Goal: Information Seeking & Learning: Learn about a topic

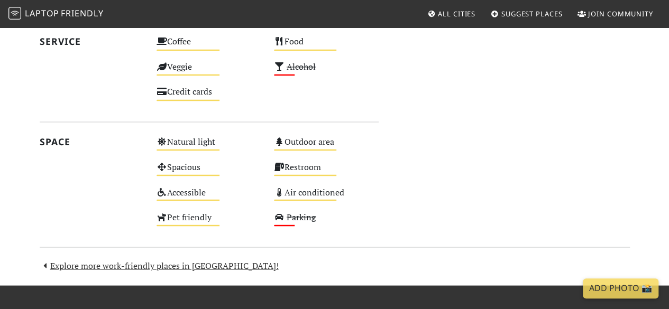
scroll to position [884, 0]
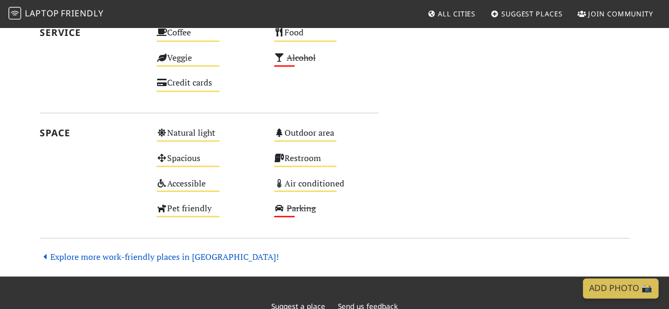
click at [170, 257] on link "Explore more work-friendly places in [GEOGRAPHIC_DATA]!" at bounding box center [159, 257] width 239 height 12
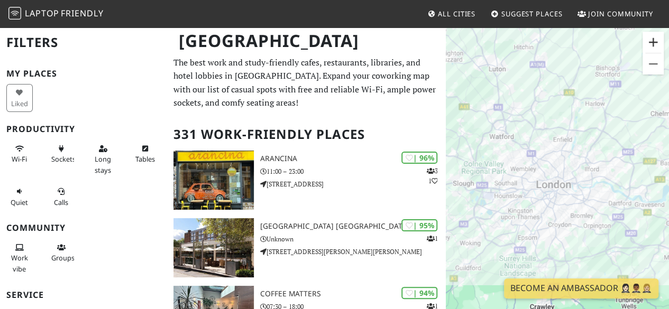
click at [653, 38] on button "Zoom in" at bounding box center [653, 42] width 21 height 21
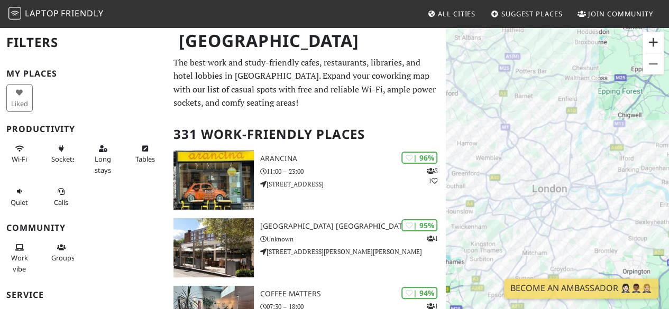
click at [653, 38] on button "Zoom in" at bounding box center [653, 42] width 21 height 21
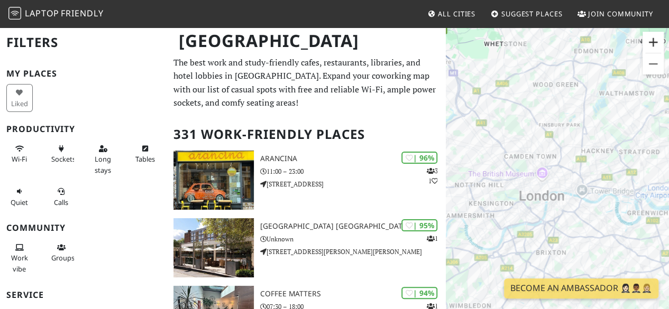
click at [653, 38] on button "Zoom in" at bounding box center [653, 42] width 21 height 21
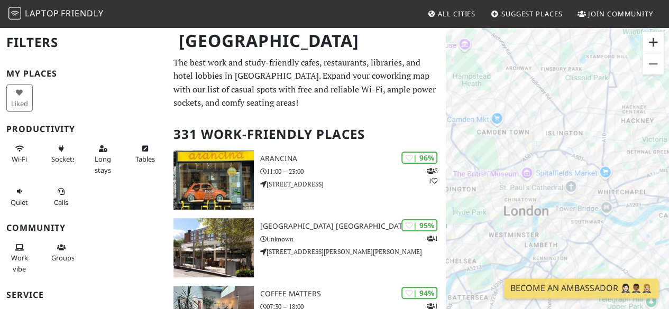
click at [653, 38] on button "Zoom in" at bounding box center [653, 42] width 21 height 21
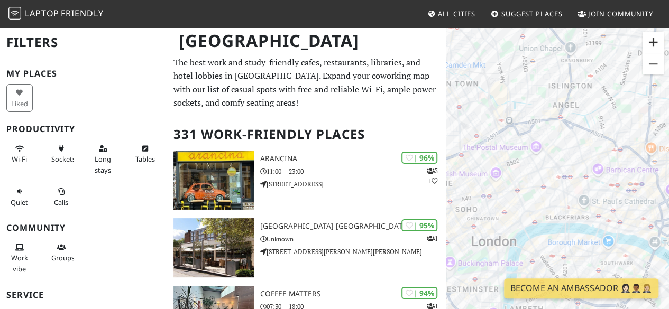
click at [653, 38] on button "Zoom in" at bounding box center [653, 42] width 21 height 21
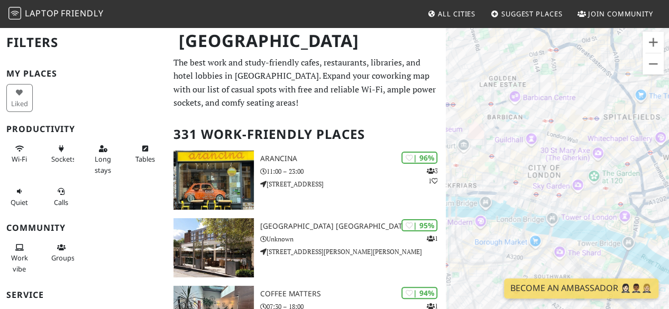
drag, startPoint x: 600, startPoint y: 209, endPoint x: 472, endPoint y: 139, distance: 146.3
click at [472, 139] on div at bounding box center [557, 180] width 223 height 309
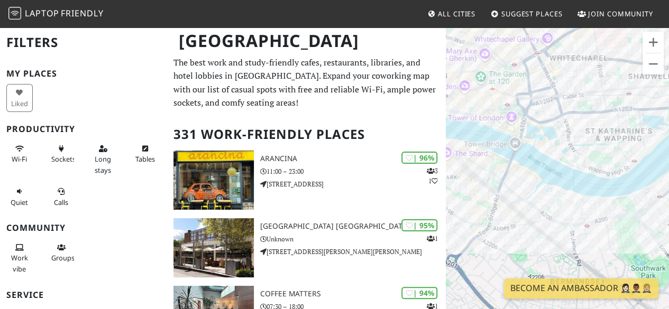
drag, startPoint x: 561, startPoint y: 155, endPoint x: 443, endPoint y: 50, distance: 157.4
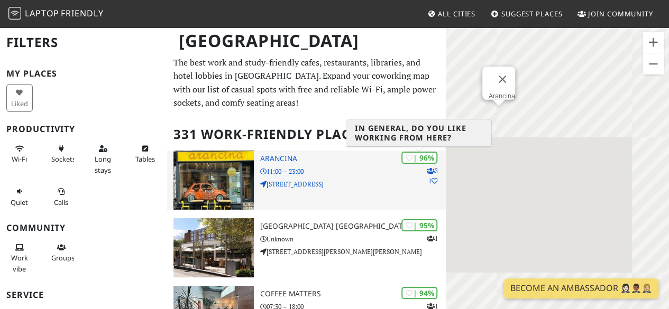
drag, startPoint x: 621, startPoint y: 134, endPoint x: 424, endPoint y: 153, distance: 198.3
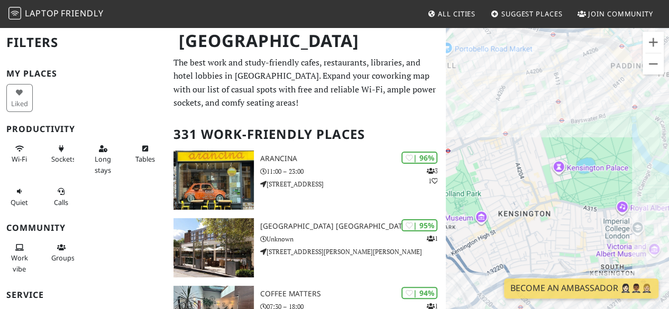
click at [549, 108] on div at bounding box center [557, 180] width 223 height 309
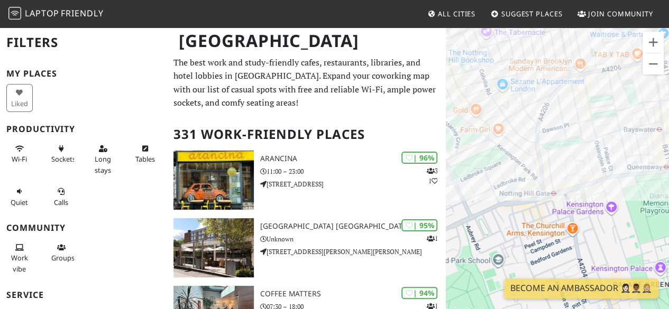
drag, startPoint x: 516, startPoint y: 104, endPoint x: 621, endPoint y: 146, distance: 112.8
click at [621, 146] on div at bounding box center [557, 180] width 223 height 309
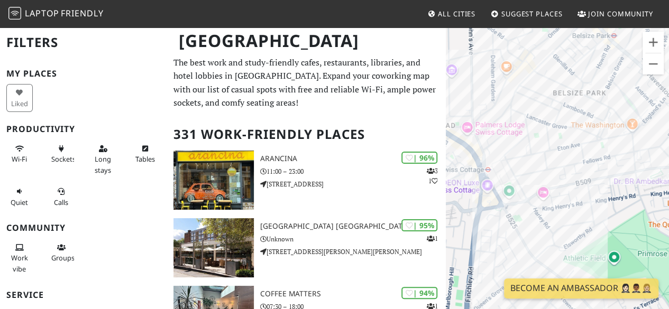
drag, startPoint x: 531, startPoint y: 175, endPoint x: 570, endPoint y: 67, distance: 115.3
click at [570, 67] on div at bounding box center [557, 180] width 223 height 309
click at [651, 64] on button "Zoom out" at bounding box center [653, 63] width 21 height 21
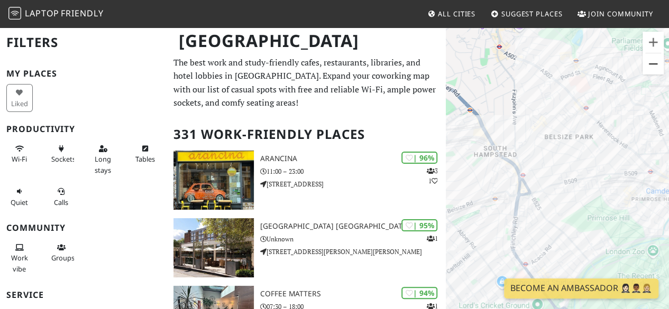
click at [651, 64] on button "Zoom out" at bounding box center [653, 63] width 21 height 21
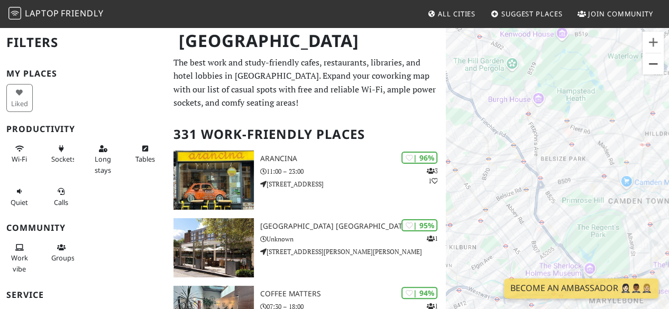
click at [651, 64] on button "Zoom out" at bounding box center [653, 63] width 21 height 21
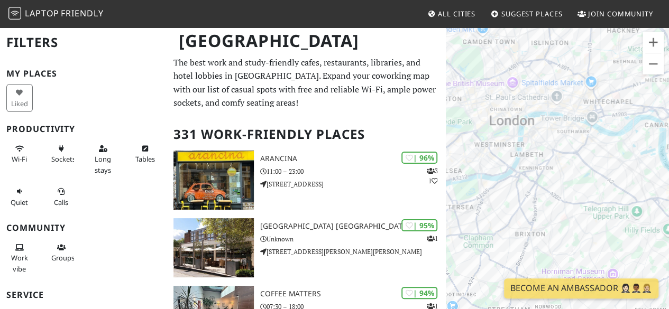
drag, startPoint x: 600, startPoint y: 168, endPoint x: 501, endPoint y: 14, distance: 182.6
click at [501, 14] on body "Laptop Friendly All Cities Suggest Places Join Community London Filters My Plac…" at bounding box center [334, 154] width 669 height 309
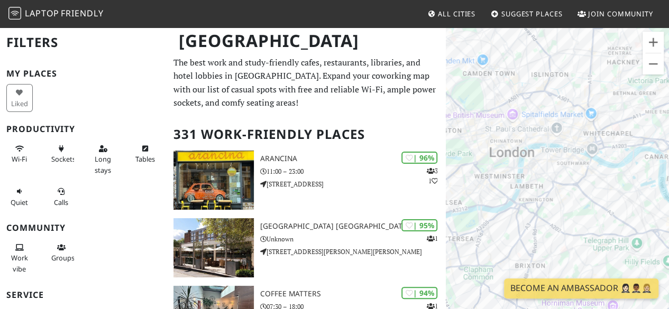
click at [620, 154] on div at bounding box center [557, 180] width 223 height 309
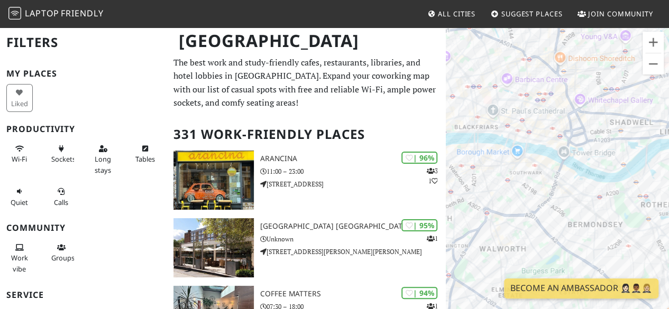
click at [620, 154] on div at bounding box center [557, 180] width 223 height 309
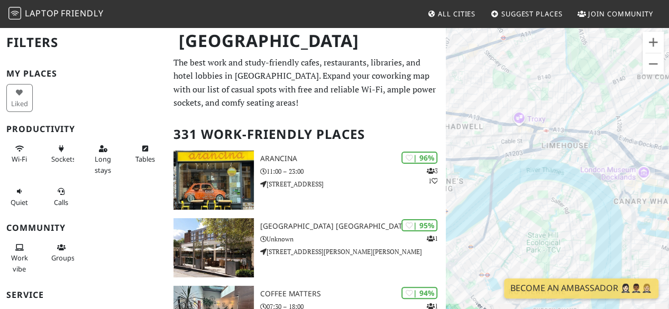
drag, startPoint x: 655, startPoint y: 108, endPoint x: 472, endPoint y: 145, distance: 186.7
click at [472, 145] on div at bounding box center [557, 180] width 223 height 309
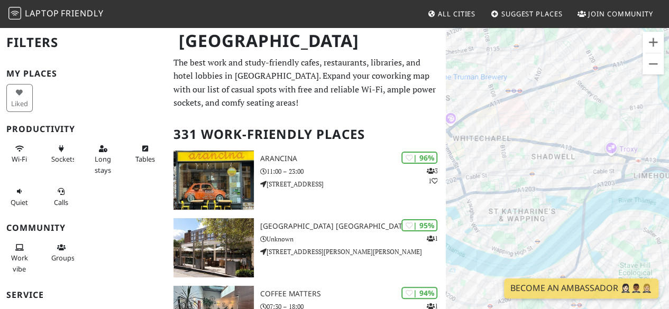
drag, startPoint x: 494, startPoint y: 106, endPoint x: 596, endPoint y: 135, distance: 105.7
click at [596, 135] on div at bounding box center [557, 180] width 223 height 309
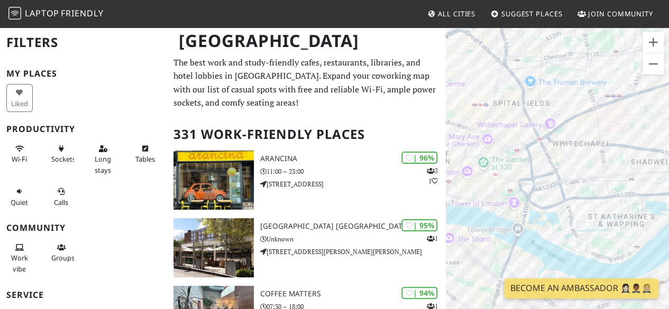
drag, startPoint x: 497, startPoint y: 132, endPoint x: 607, endPoint y: 137, distance: 109.6
click at [607, 137] on div at bounding box center [557, 180] width 223 height 309
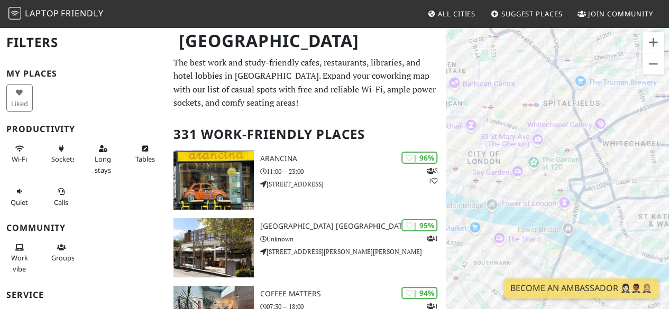
drag, startPoint x: 465, startPoint y: 161, endPoint x: 677, endPoint y: 156, distance: 211.7
click at [669, 156] on html "Laptop Friendly All Cities Suggest Places Join Community London Filters My Plac…" at bounding box center [334, 154] width 669 height 309
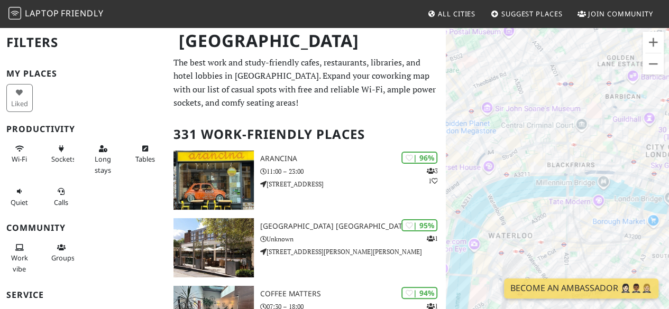
drag, startPoint x: 534, startPoint y: 148, endPoint x: 657, endPoint y: 142, distance: 123.4
click at [657, 142] on div at bounding box center [557, 180] width 223 height 309
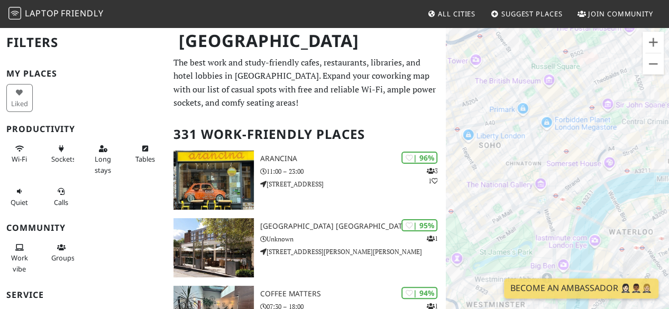
drag, startPoint x: 491, startPoint y: 160, endPoint x: 544, endPoint y: 156, distance: 52.5
click at [544, 156] on div at bounding box center [557, 180] width 223 height 309
click at [656, 42] on button "Zoom in" at bounding box center [653, 42] width 21 height 21
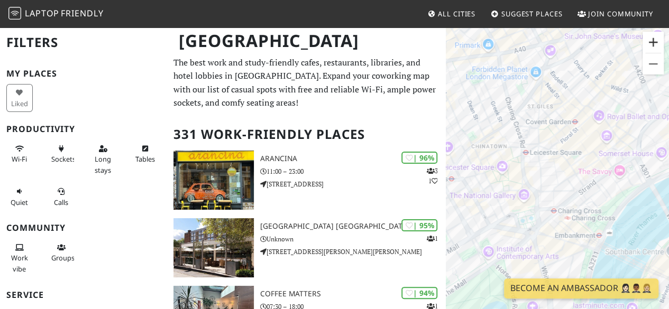
click at [656, 42] on button "Zoom in" at bounding box center [653, 42] width 21 height 21
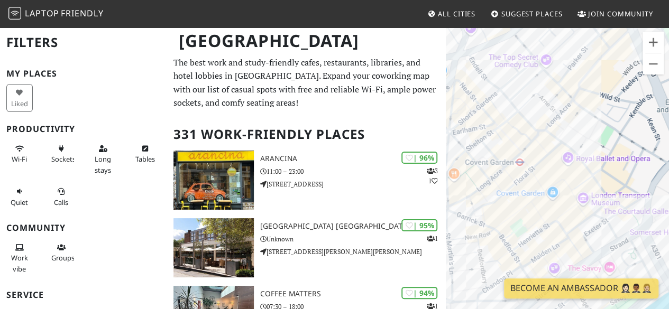
drag, startPoint x: 575, startPoint y: 74, endPoint x: 496, endPoint y: 188, distance: 138.1
click at [496, 188] on div at bounding box center [557, 180] width 223 height 309
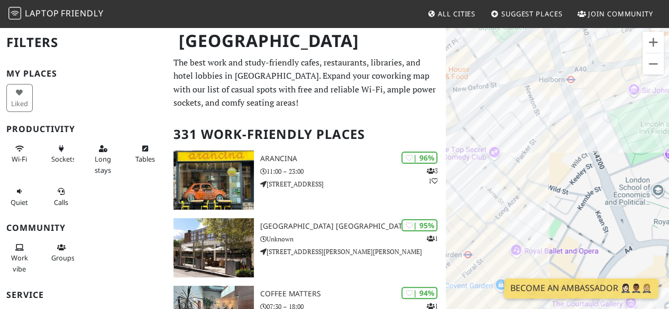
drag, startPoint x: 602, startPoint y: 97, endPoint x: 552, endPoint y: 179, distance: 95.5
click at [552, 179] on div at bounding box center [557, 180] width 223 height 309
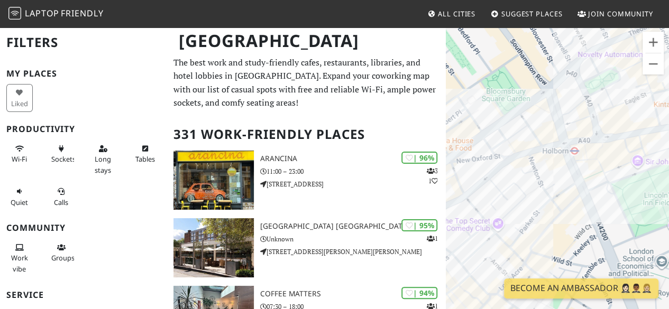
drag, startPoint x: 573, startPoint y: 84, endPoint x: 577, endPoint y: 157, distance: 73.1
click at [577, 157] on div at bounding box center [557, 180] width 223 height 309
click at [520, 136] on div "Cafebotanical." at bounding box center [557, 180] width 223 height 309
click at [511, 115] on link "Cafebotanical." at bounding box center [523, 119] width 43 height 8
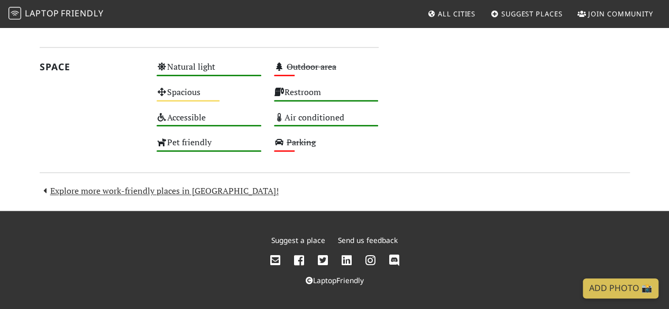
scroll to position [138, 0]
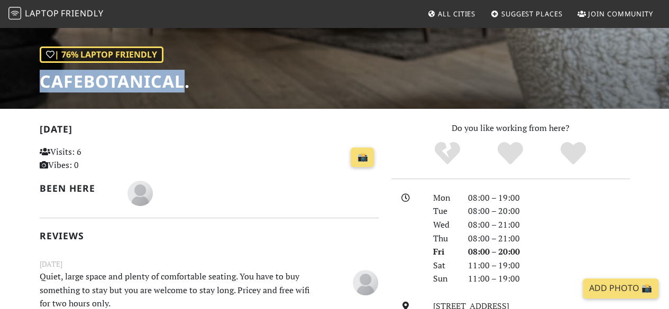
drag, startPoint x: 183, startPoint y: 80, endPoint x: 31, endPoint y: 92, distance: 152.3
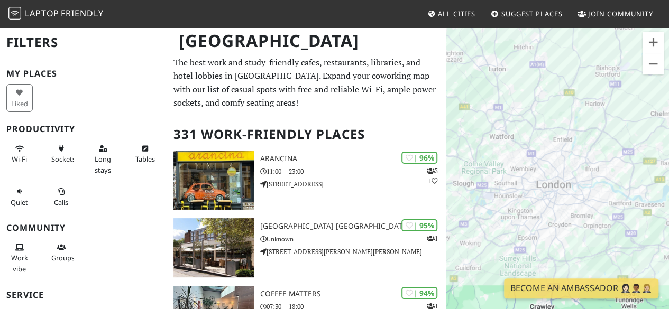
click at [602, 205] on div at bounding box center [557, 180] width 223 height 309
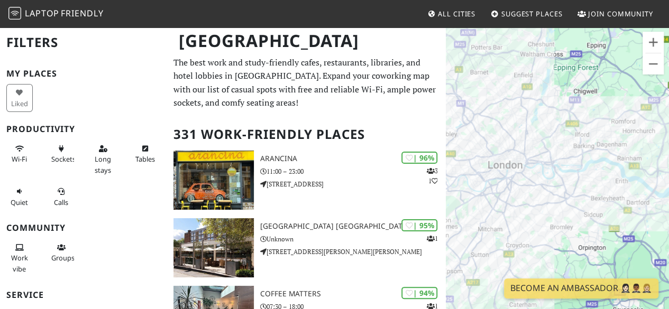
click at [602, 150] on div at bounding box center [557, 180] width 223 height 309
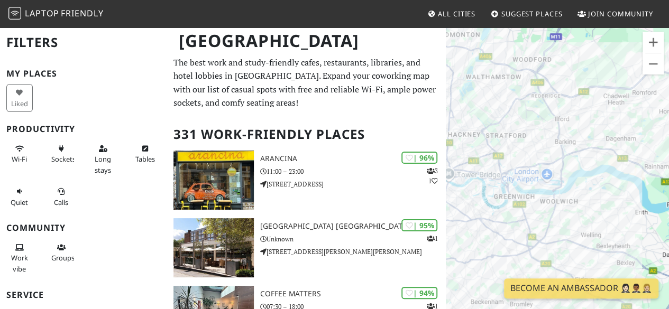
click at [586, 158] on div at bounding box center [557, 180] width 223 height 309
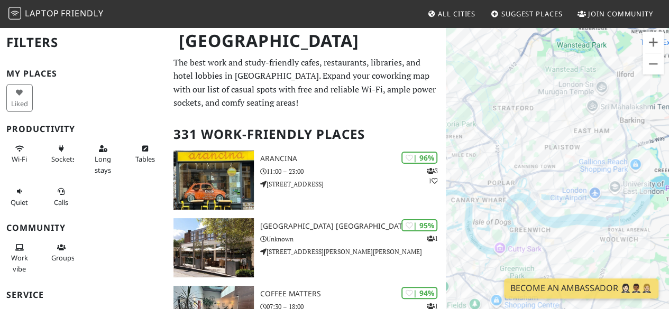
drag, startPoint x: 586, startPoint y: 158, endPoint x: 677, endPoint y: 153, distance: 91.2
click at [669, 153] on html "Laptop Friendly All Cities Suggest Places Join Community London Filters My Plac…" at bounding box center [334, 154] width 669 height 309
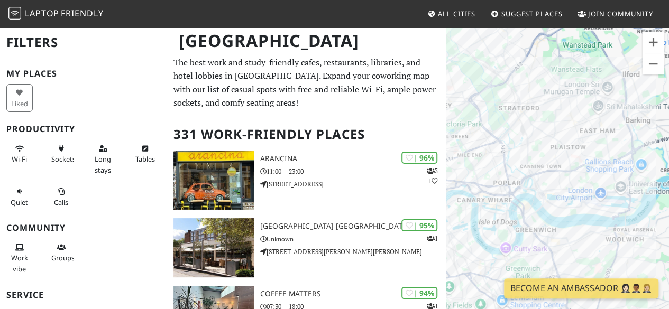
drag, startPoint x: 481, startPoint y: 172, endPoint x: 625, endPoint y: 159, distance: 144.5
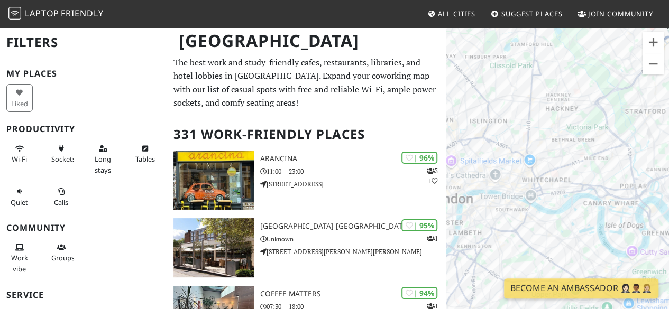
drag, startPoint x: 460, startPoint y: 172, endPoint x: 593, endPoint y: 176, distance: 132.8
click at [593, 176] on div at bounding box center [557, 180] width 223 height 309
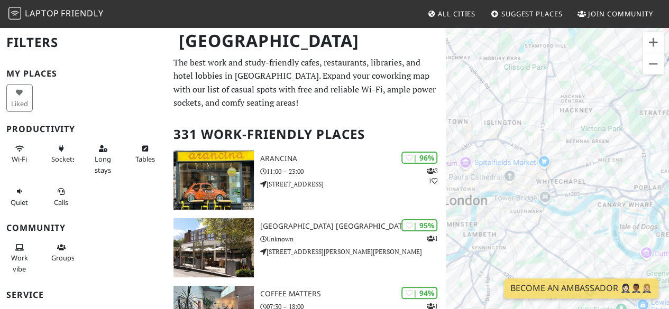
click at [593, 176] on div at bounding box center [557, 180] width 223 height 309
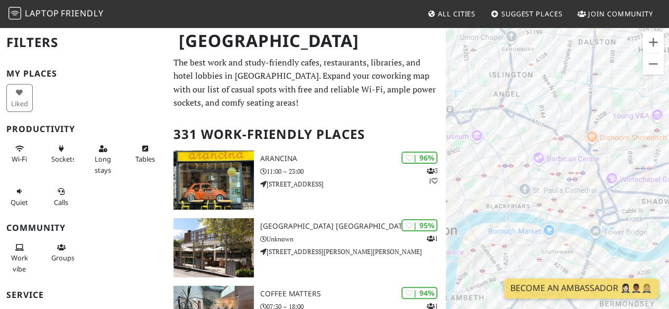
drag, startPoint x: 513, startPoint y: 186, endPoint x: 599, endPoint y: 190, distance: 86.4
click at [599, 190] on div at bounding box center [557, 180] width 223 height 309
click at [587, 172] on div at bounding box center [557, 180] width 223 height 309
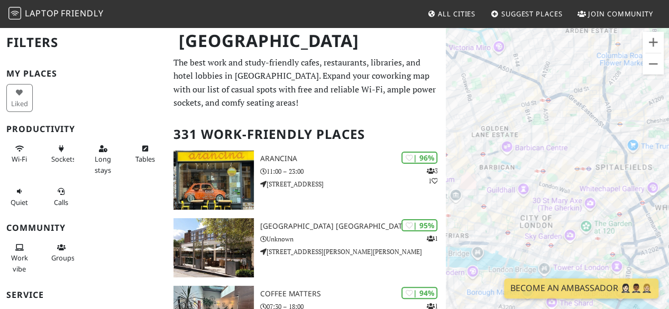
drag, startPoint x: 599, startPoint y: 192, endPoint x: 670, endPoint y: 167, distance: 75.3
click at [669, 167] on html "Laptop Friendly All Cities Suggest Places Join Community London Filters My Plac…" at bounding box center [334, 154] width 669 height 309
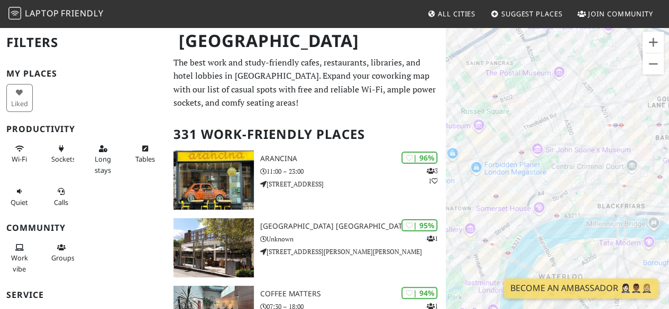
drag, startPoint x: 488, startPoint y: 175, endPoint x: 669, endPoint y: 144, distance: 184.0
click at [669, 144] on html "Laptop Friendly All Cities Suggest Places Join Community London Filters My Plac…" at bounding box center [334, 154] width 669 height 309
click at [548, 173] on div at bounding box center [557, 180] width 223 height 309
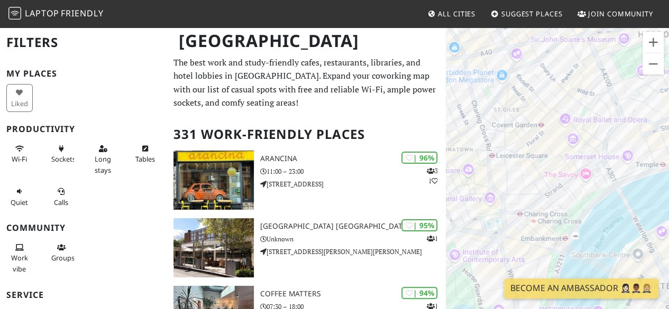
drag, startPoint x: 512, startPoint y: 178, endPoint x: 610, endPoint y: 83, distance: 136.9
click at [610, 83] on div at bounding box center [557, 180] width 223 height 309
click at [653, 63] on button "Zoom out" at bounding box center [653, 63] width 21 height 21
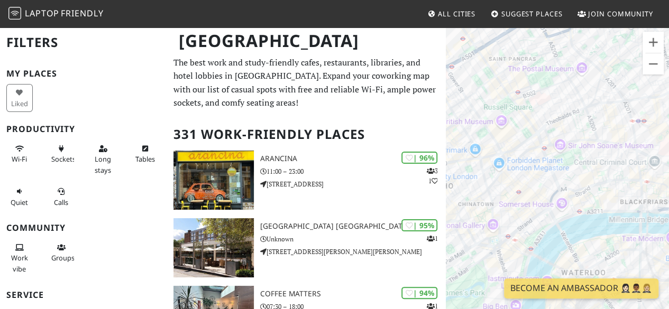
drag, startPoint x: 595, startPoint y: 135, endPoint x: 563, endPoint y: 174, distance: 50.4
click at [563, 174] on div at bounding box center [557, 180] width 223 height 309
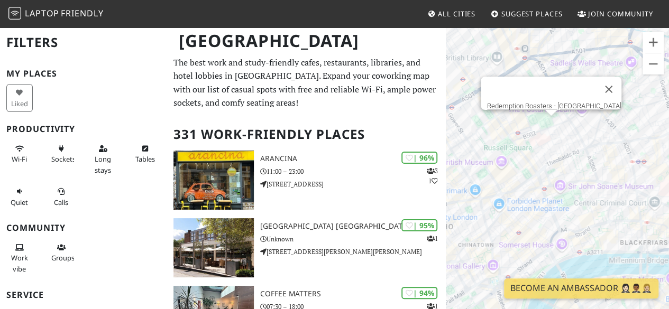
click at [554, 124] on div "Redemption Roasters - Bloomsbury" at bounding box center [557, 180] width 223 height 309
click at [527, 140] on div "Redemption Roasters - Bloomsbury" at bounding box center [557, 180] width 223 height 309
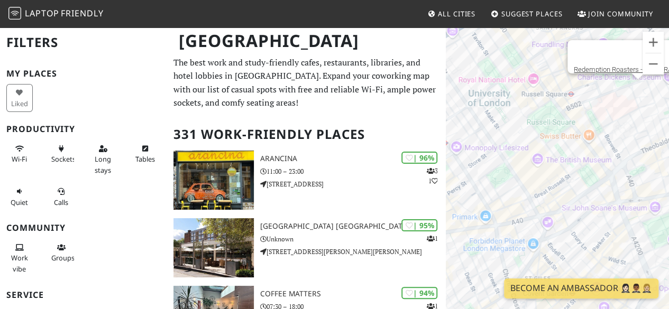
drag, startPoint x: 508, startPoint y: 183, endPoint x: 582, endPoint y: 147, distance: 82.8
click at [582, 147] on div "Redemption Roasters - Bloomsbury" at bounding box center [557, 180] width 223 height 309
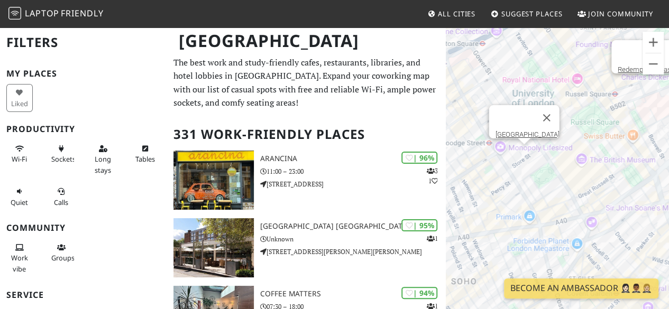
click at [525, 156] on div "Redemption Roasters - Bloomsbury Building Centre" at bounding box center [557, 180] width 223 height 309
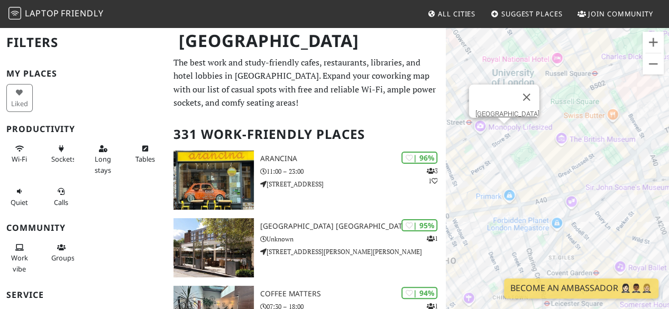
drag, startPoint x: 648, startPoint y: 186, endPoint x: 564, endPoint y: 164, distance: 86.4
click at [564, 164] on div "Building Centre" at bounding box center [557, 180] width 223 height 309
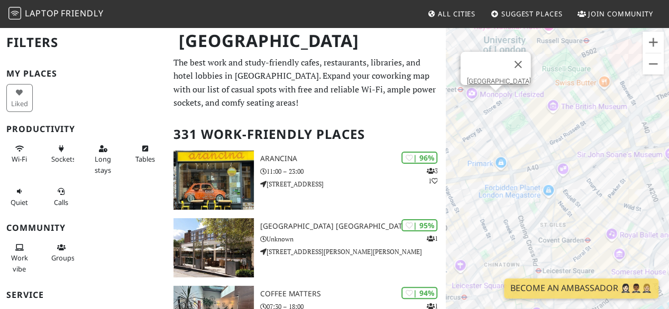
drag, startPoint x: 591, startPoint y: 182, endPoint x: 571, endPoint y: 115, distance: 70.1
click at [571, 115] on div "Building Centre" at bounding box center [557, 180] width 223 height 309
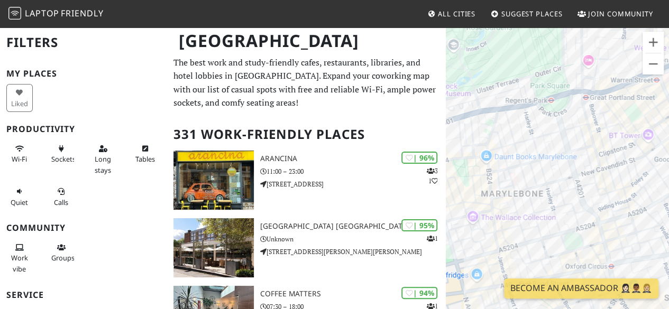
drag, startPoint x: 489, startPoint y: 183, endPoint x: 562, endPoint y: 173, distance: 73.7
click at [562, 173] on div "Building Centre" at bounding box center [557, 180] width 223 height 309
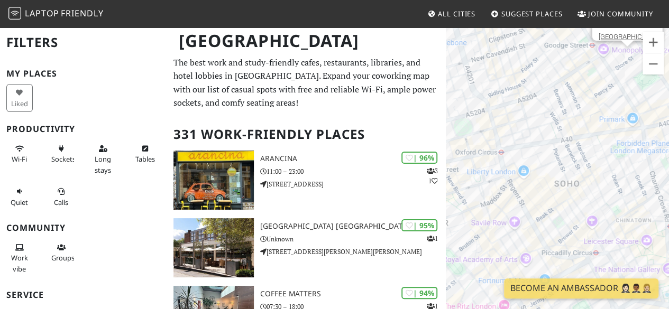
drag, startPoint x: 610, startPoint y: 223, endPoint x: 481, endPoint y: 105, distance: 174.5
click at [481, 105] on div "Building Centre" at bounding box center [557, 180] width 223 height 309
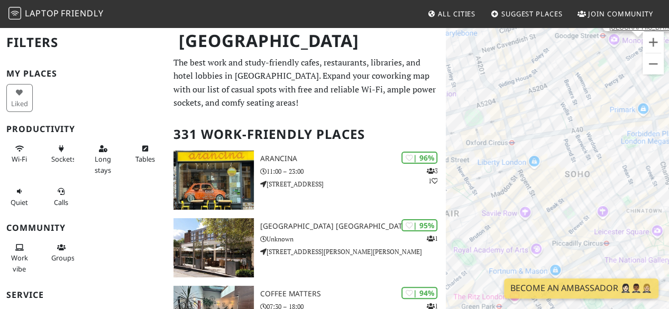
drag, startPoint x: 593, startPoint y: 134, endPoint x: 597, endPoint y: 121, distance: 13.9
click at [597, 121] on div "Building Centre" at bounding box center [557, 180] width 223 height 309
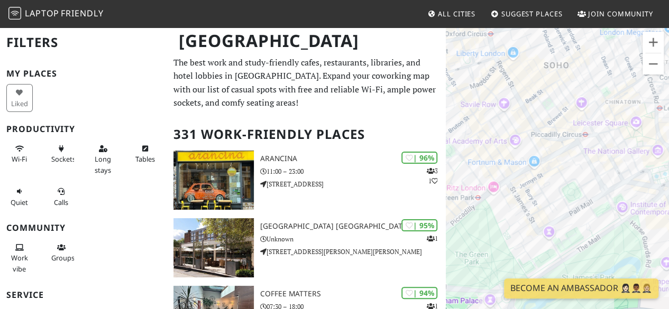
drag, startPoint x: 525, startPoint y: 188, endPoint x: 500, endPoint y: 68, distance: 122.2
click at [500, 68] on div "Building Centre" at bounding box center [557, 180] width 223 height 309
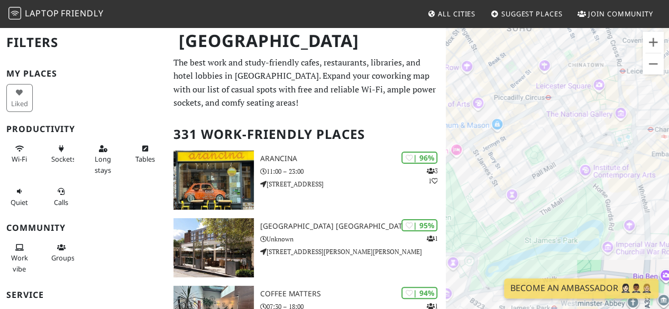
drag, startPoint x: 609, startPoint y: 112, endPoint x: 496, endPoint y: 185, distance: 134.9
click at [496, 185] on div "Building Centre" at bounding box center [557, 180] width 223 height 309
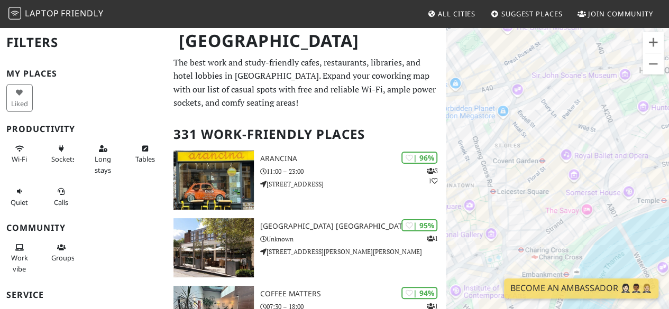
drag, startPoint x: 594, startPoint y: 110, endPoint x: 540, endPoint y: 169, distance: 80.5
click at [540, 169] on div "Building Centre" at bounding box center [557, 180] width 223 height 309
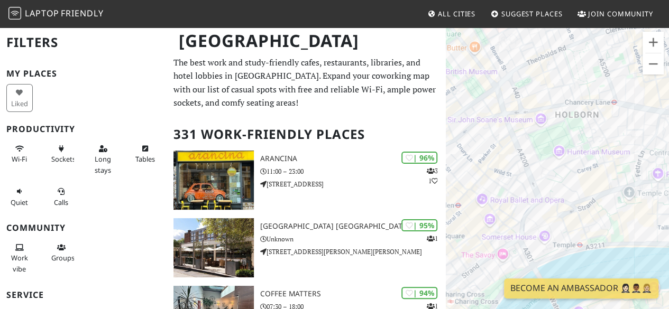
drag, startPoint x: 640, startPoint y: 127, endPoint x: 554, endPoint y: 171, distance: 96.1
click at [554, 171] on div "Building Centre" at bounding box center [557, 180] width 223 height 309
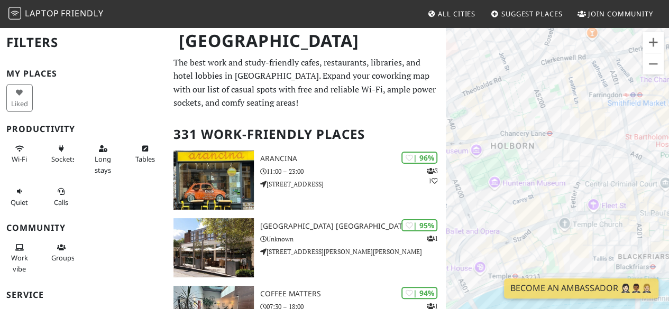
drag, startPoint x: 602, startPoint y: 129, endPoint x: 453, endPoint y: 163, distance: 152.6
click at [453, 163] on div "Building Centre" at bounding box center [557, 180] width 223 height 309
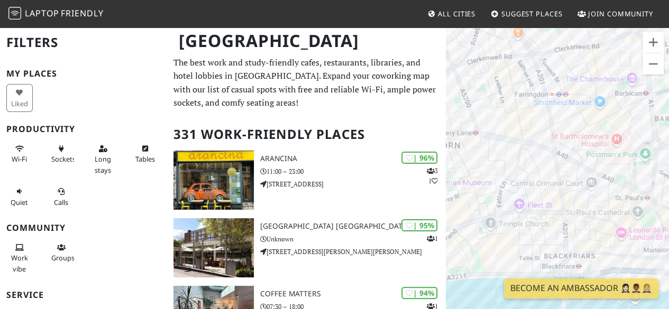
drag, startPoint x: 596, startPoint y: 155, endPoint x: 496, endPoint y: 156, distance: 99.5
click at [496, 156] on div "Building Centre" at bounding box center [557, 180] width 223 height 309
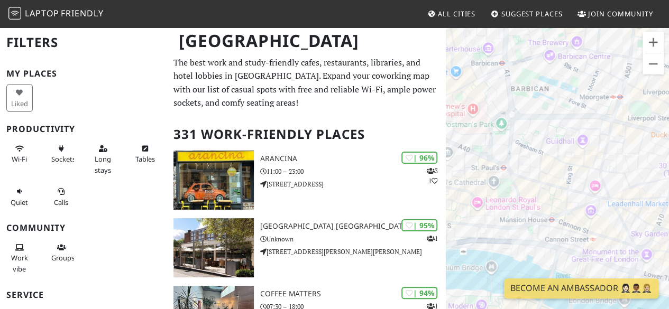
drag, startPoint x: 642, startPoint y: 171, endPoint x: 530, endPoint y: 109, distance: 128.1
click at [530, 109] on div "Building Centre" at bounding box center [557, 180] width 223 height 309
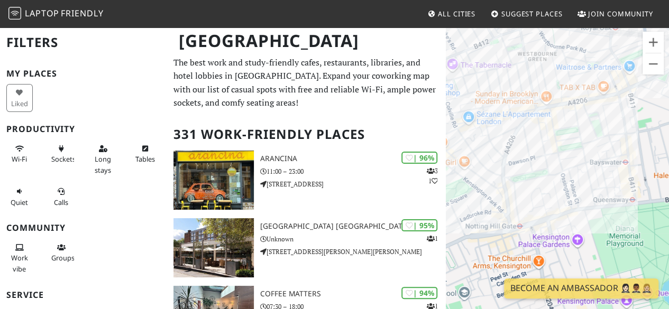
drag, startPoint x: 634, startPoint y: 197, endPoint x: 618, endPoint y: 99, distance: 98.7
click at [618, 99] on div "Building Centre" at bounding box center [557, 180] width 223 height 309
click at [655, 64] on button "Zoom out" at bounding box center [653, 63] width 21 height 21
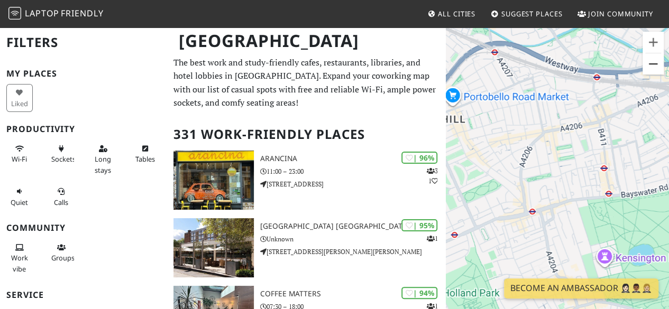
click at [655, 64] on button "Zoom out" at bounding box center [653, 63] width 21 height 21
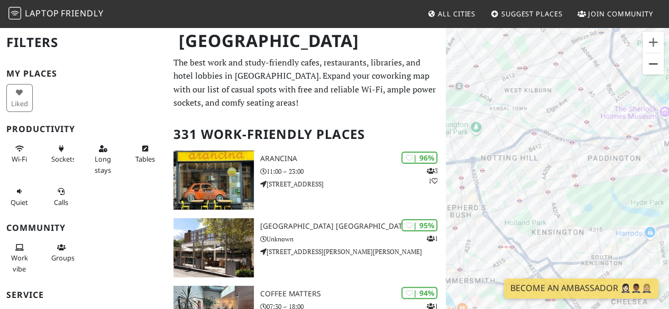
click at [655, 64] on button "Zoom out" at bounding box center [653, 63] width 21 height 21
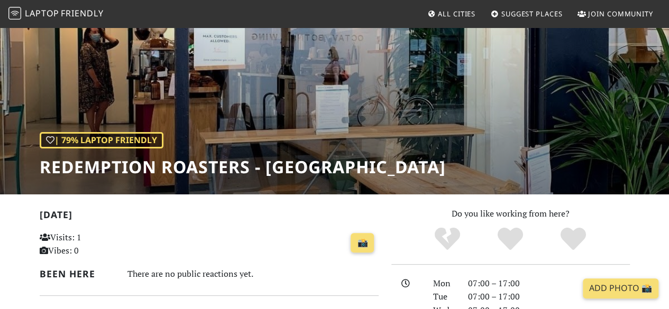
scroll to position [55, 0]
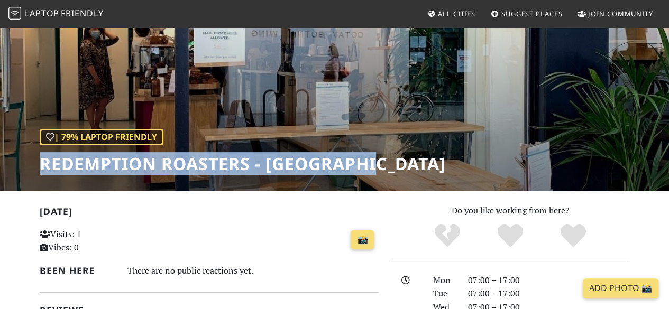
drag, startPoint x: 388, startPoint y: 170, endPoint x: 25, endPoint y: 159, distance: 363.1
click at [25, 159] on div "| 79% Laptop Friendly Redemption Roasters - Bloomsbury" at bounding box center [334, 81] width 669 height 220
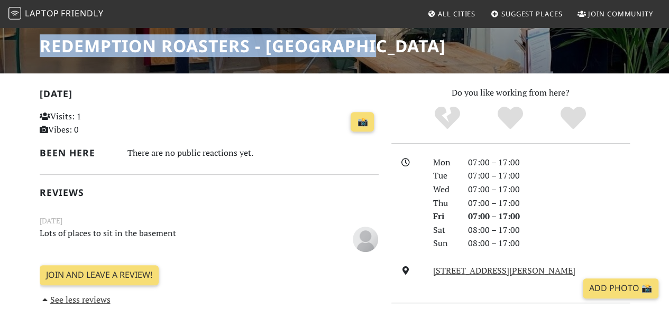
scroll to position [181, 0]
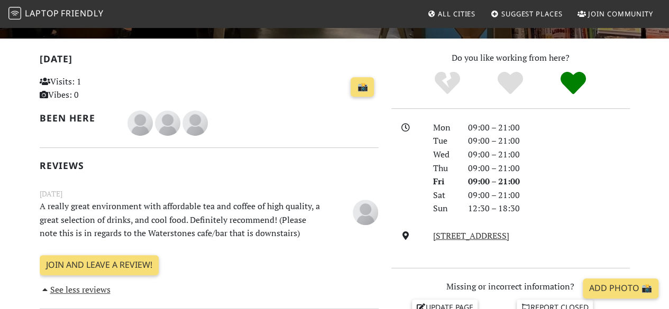
scroll to position [122, 0]
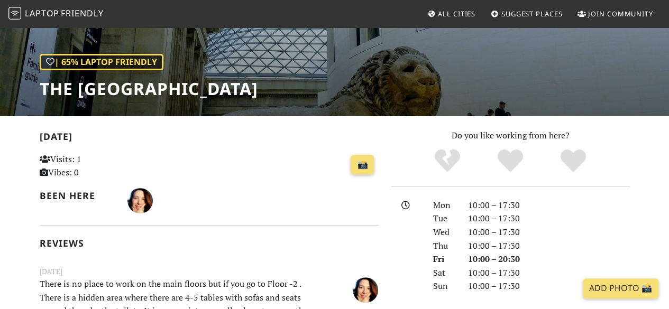
scroll to position [160, 0]
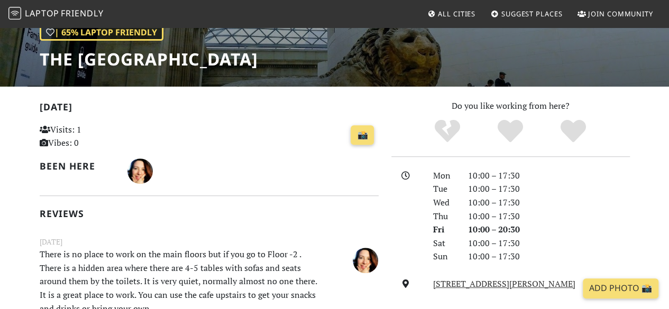
click at [170, 265] on p "There is no place to work on the main floors but if you go to Floor -2 . There …" at bounding box center [179, 282] width 293 height 68
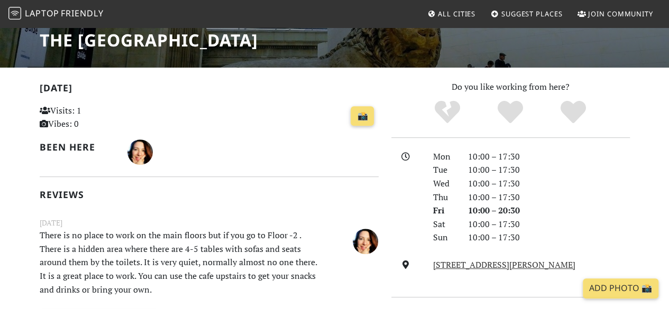
scroll to position [181, 0]
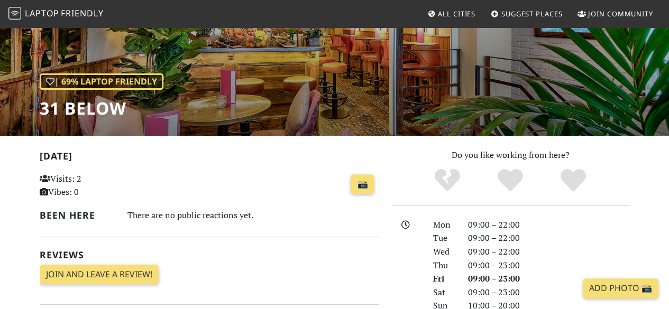
scroll to position [212, 0]
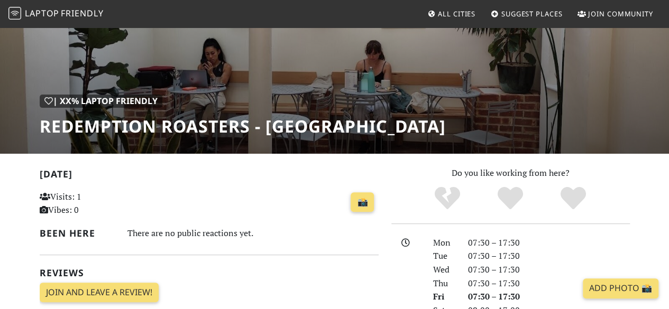
scroll to position [157, 0]
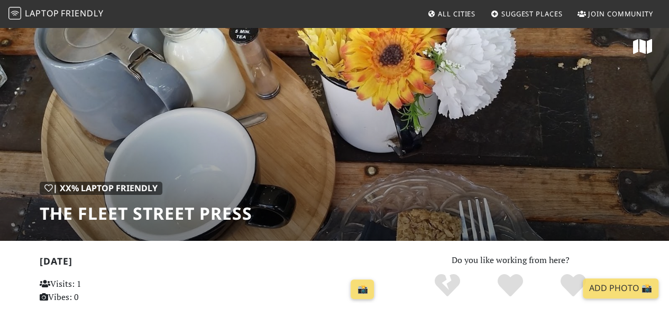
scroll to position [7, 0]
